Goal: Transaction & Acquisition: Subscribe to service/newsletter

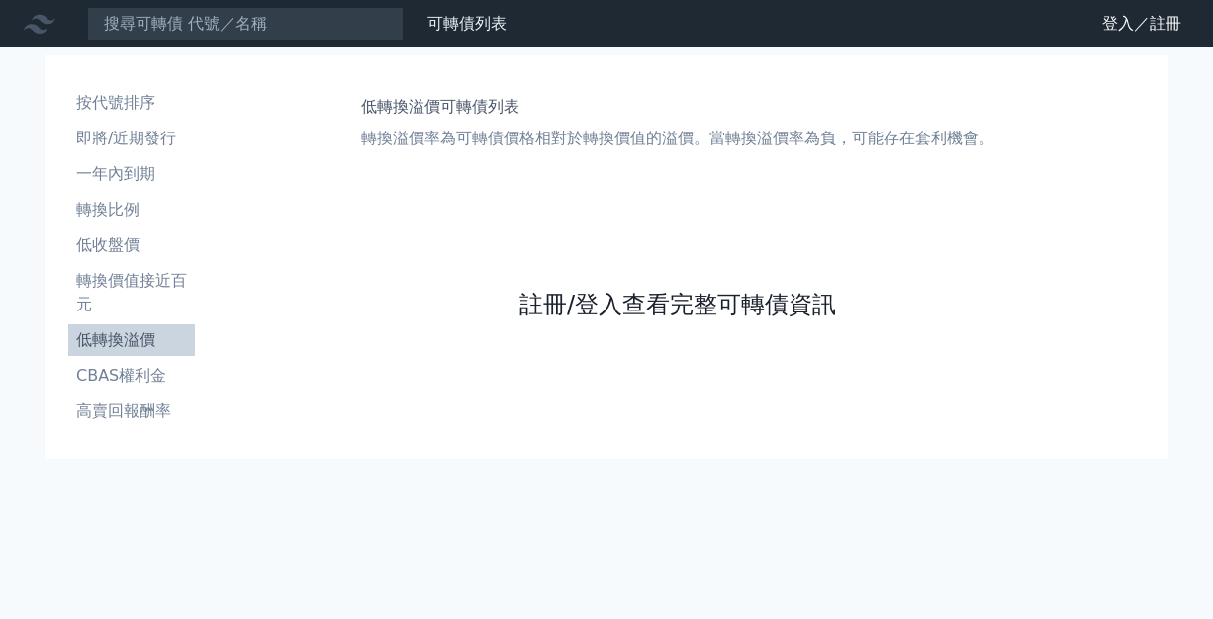
click at [529, 311] on link "註冊/登入查看完整可轉債資訊" at bounding box center [677, 305] width 317 height 32
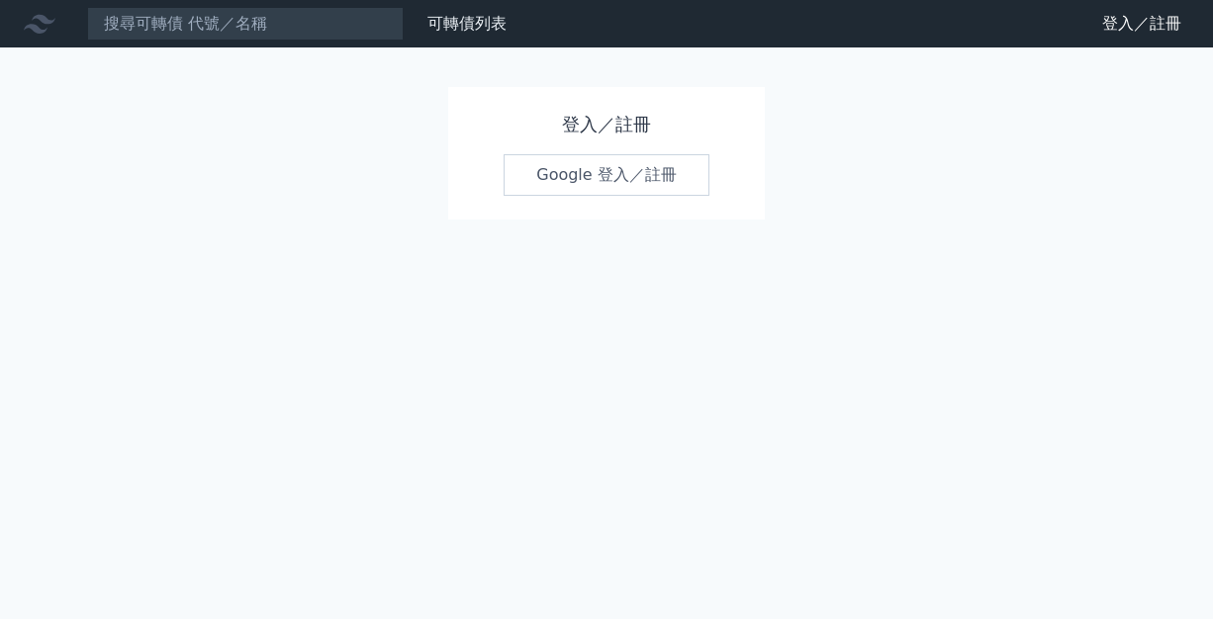
click at [582, 181] on link "Google 登入／註冊" at bounding box center [606, 175] width 206 height 42
